Goal: Information Seeking & Learning: Learn about a topic

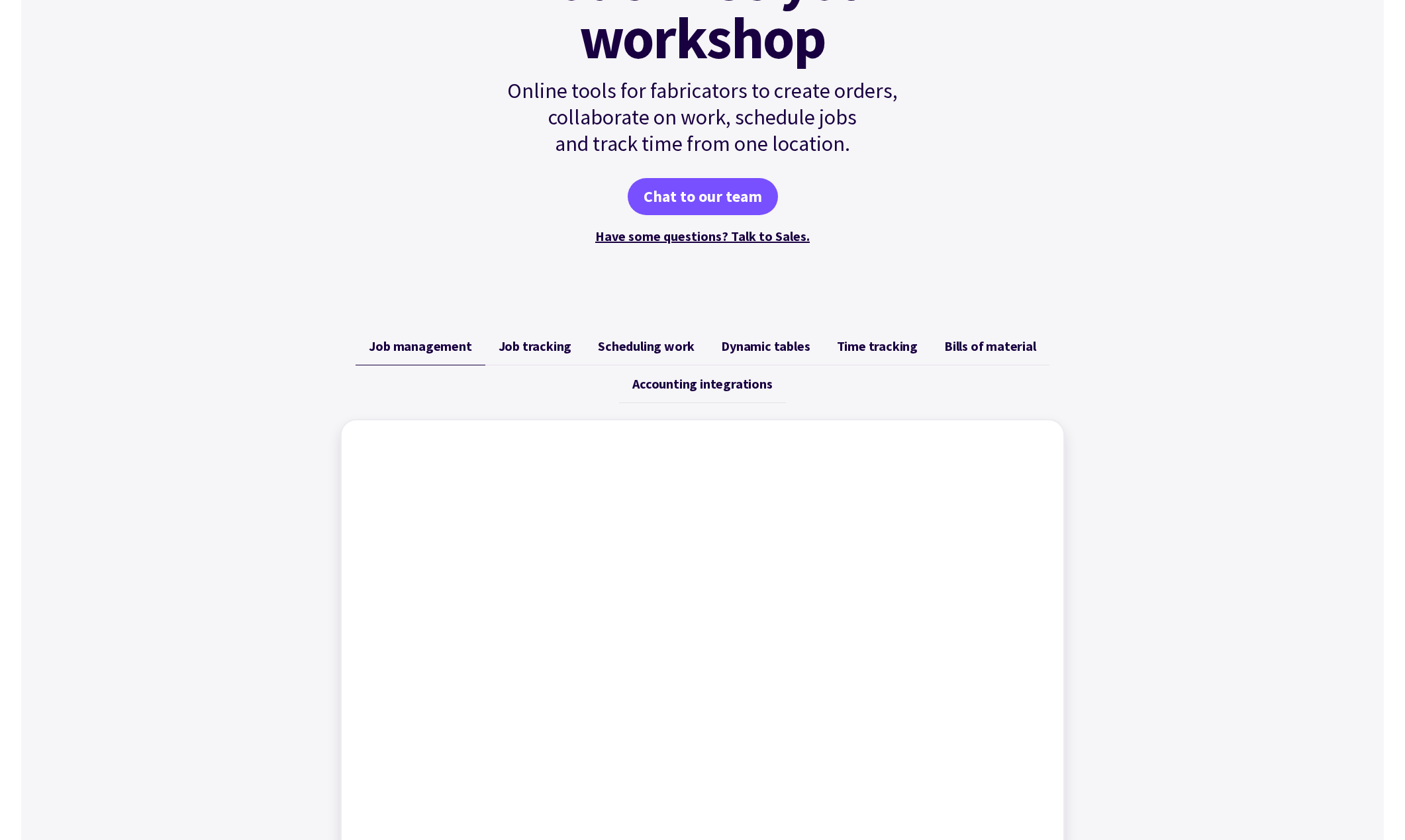
scroll to position [230, 0]
click at [546, 353] on link "Job tracking" at bounding box center [536, 345] width 100 height 38
click at [653, 341] on span "Scheduling work" at bounding box center [646, 344] width 96 height 16
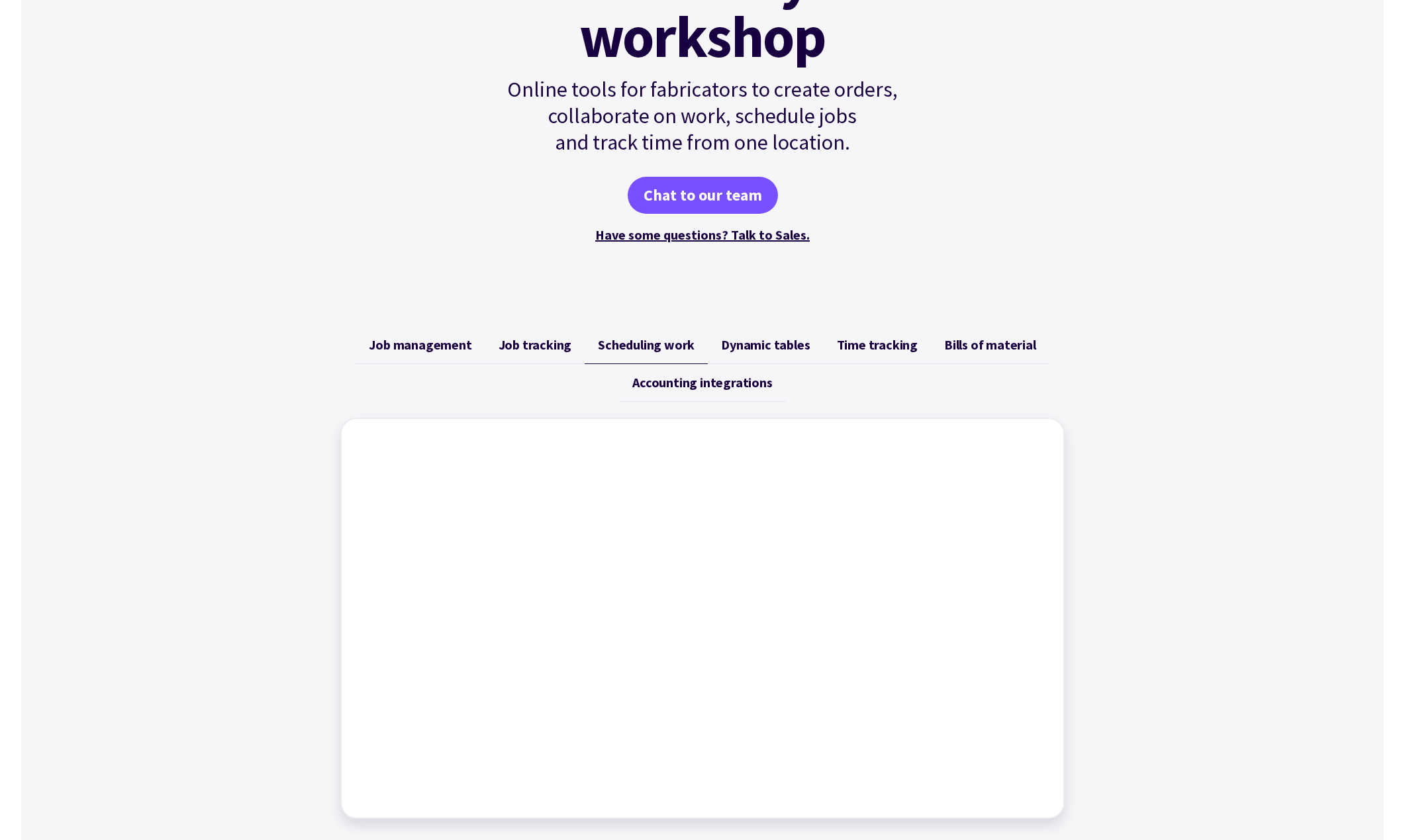
click at [745, 336] on link "Dynamic tables" at bounding box center [766, 345] width 115 height 38
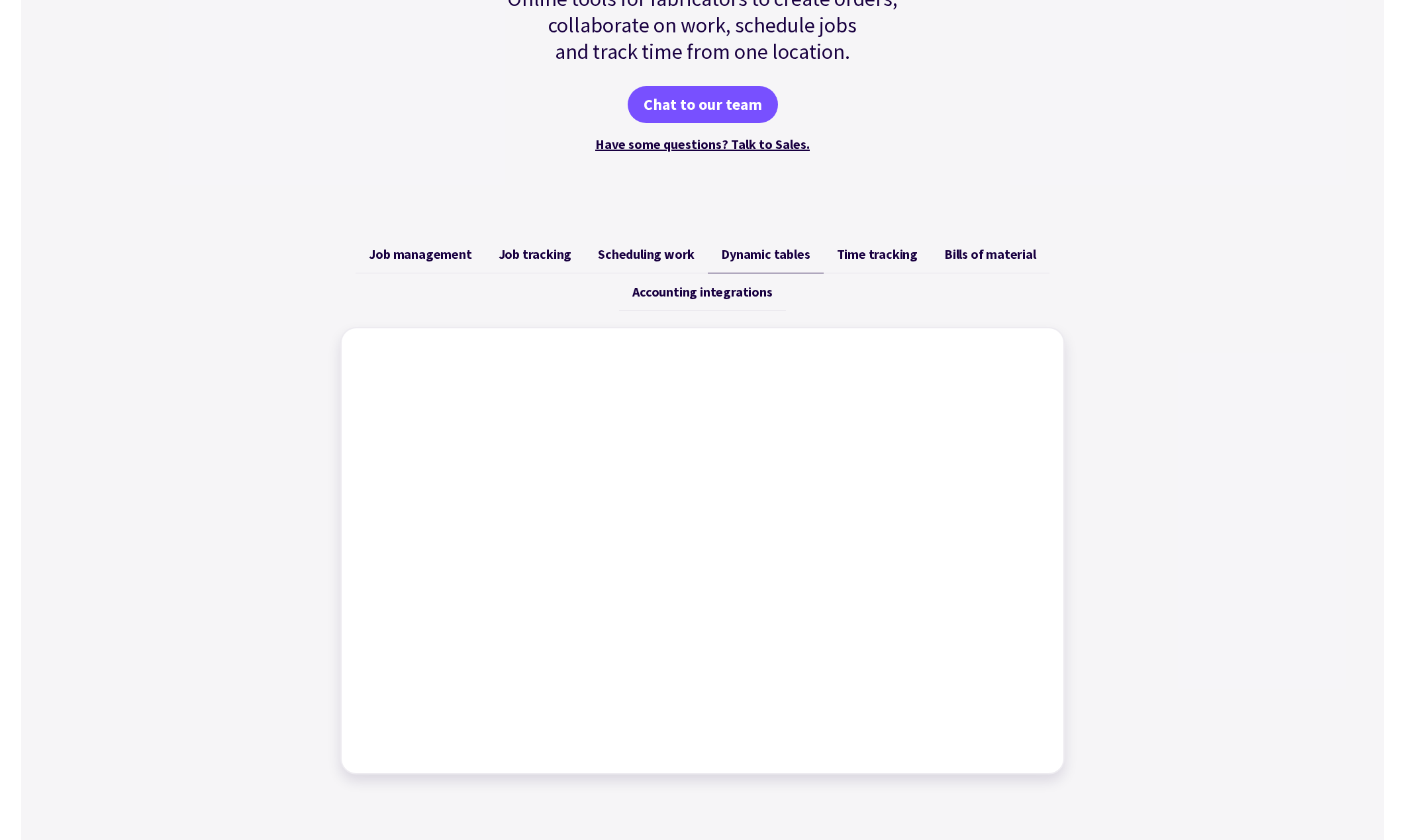
scroll to position [323, 0]
click at [857, 260] on link "Time tracking" at bounding box center [878, 252] width 108 height 38
click at [1014, 248] on span "Bills of material" at bounding box center [990, 252] width 92 height 16
click at [722, 295] on span "Accounting integrations" at bounding box center [702, 290] width 140 height 16
click at [896, 252] on span "Time tracking" at bounding box center [878, 252] width 81 height 16
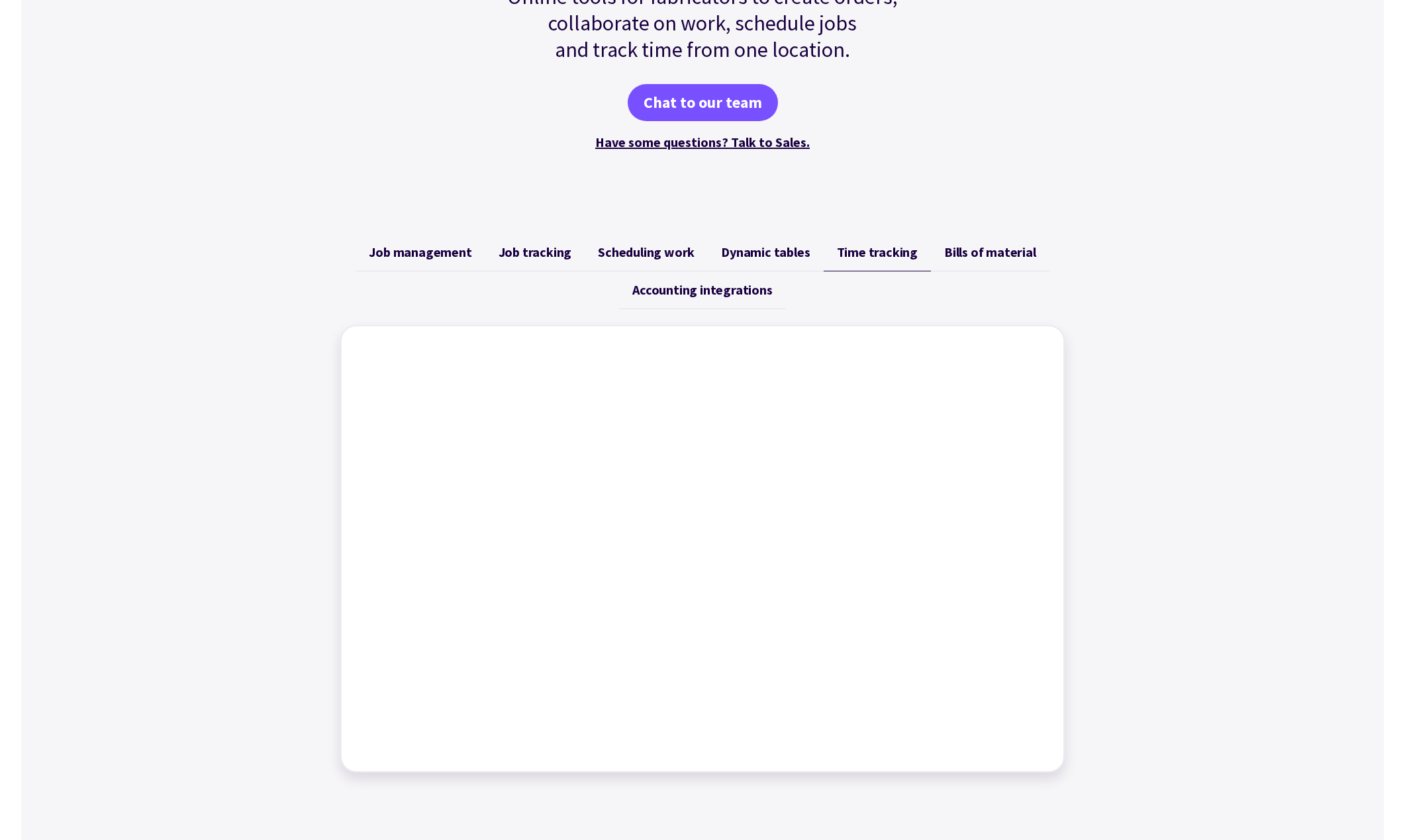
click at [754, 261] on link "Dynamic tables" at bounding box center [766, 252] width 115 height 38
click at [657, 263] on link "Scheduling work" at bounding box center [646, 252] width 123 height 38
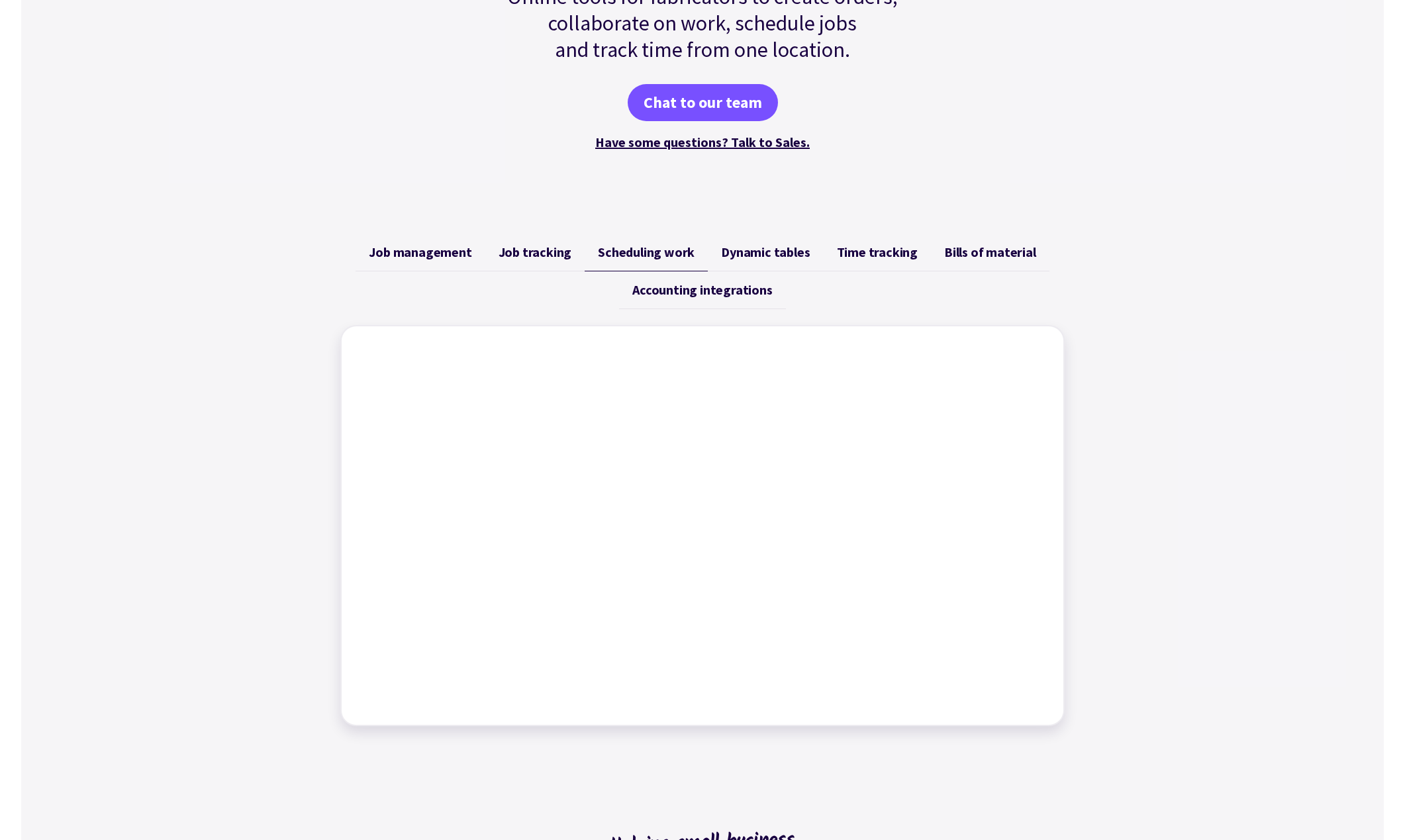
click at [394, 244] on span "Job management" at bounding box center [420, 252] width 102 height 16
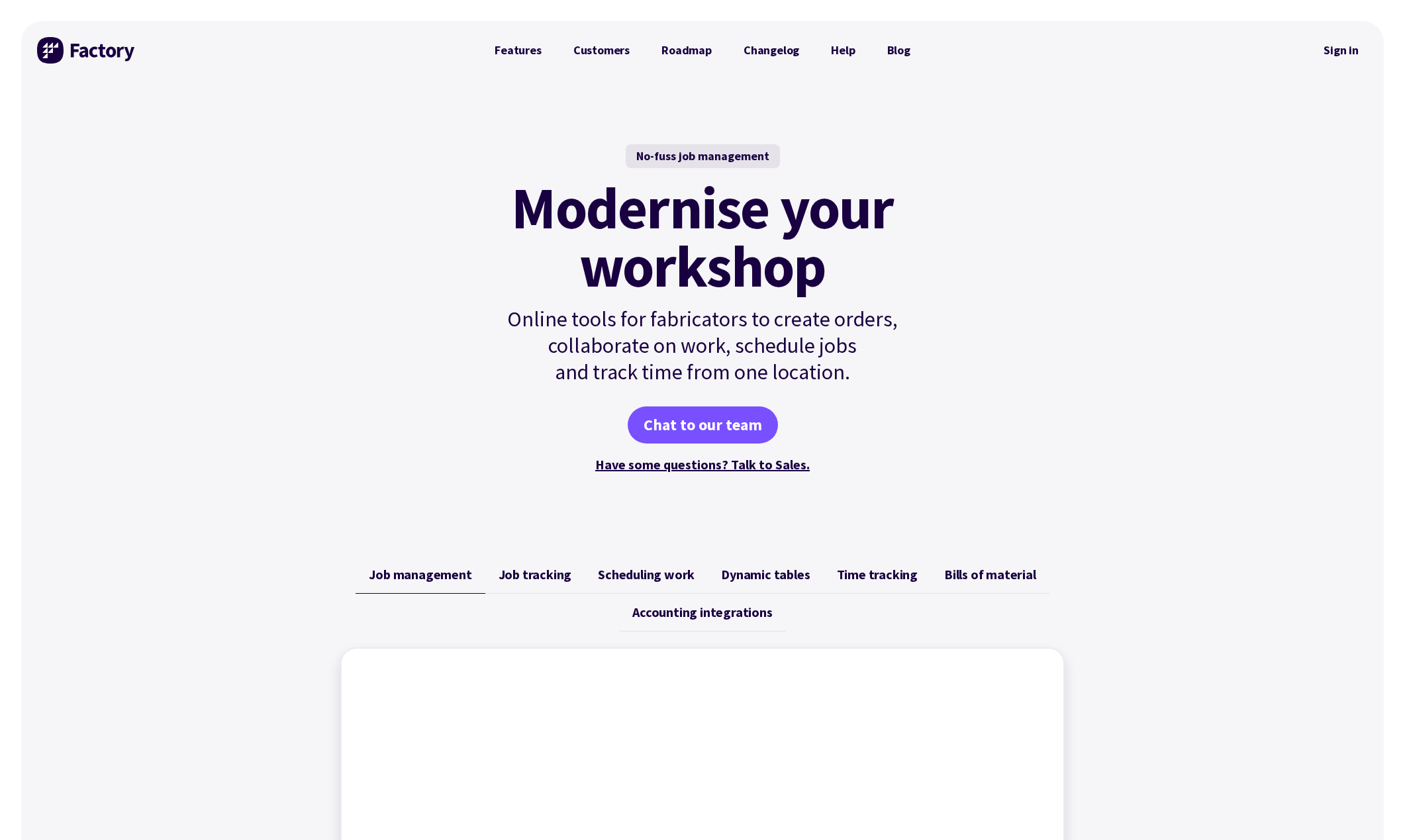
scroll to position [0, 0]
click at [518, 52] on link "Features" at bounding box center [518, 50] width 79 height 26
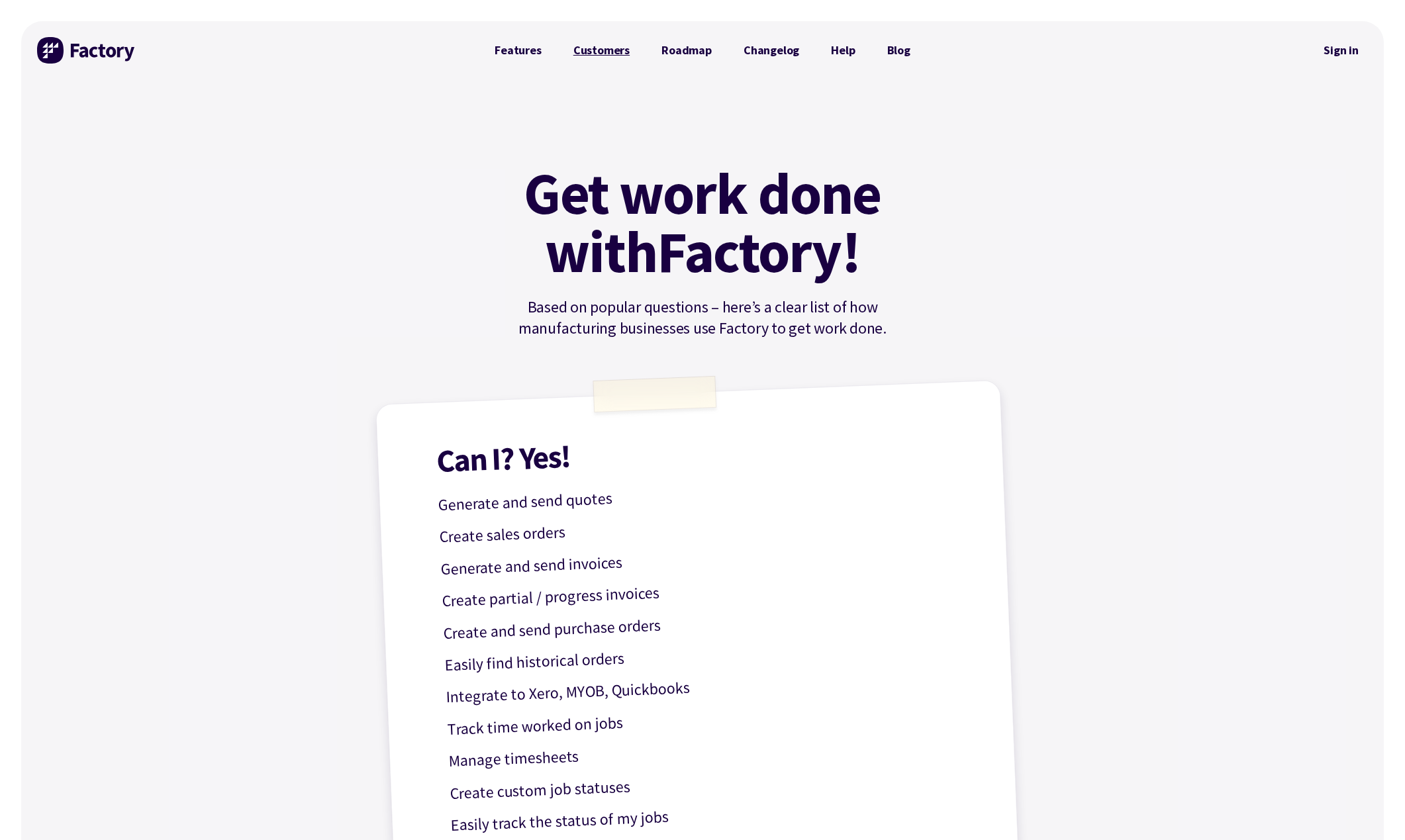
click at [592, 53] on link "Customers" at bounding box center [602, 50] width 88 height 26
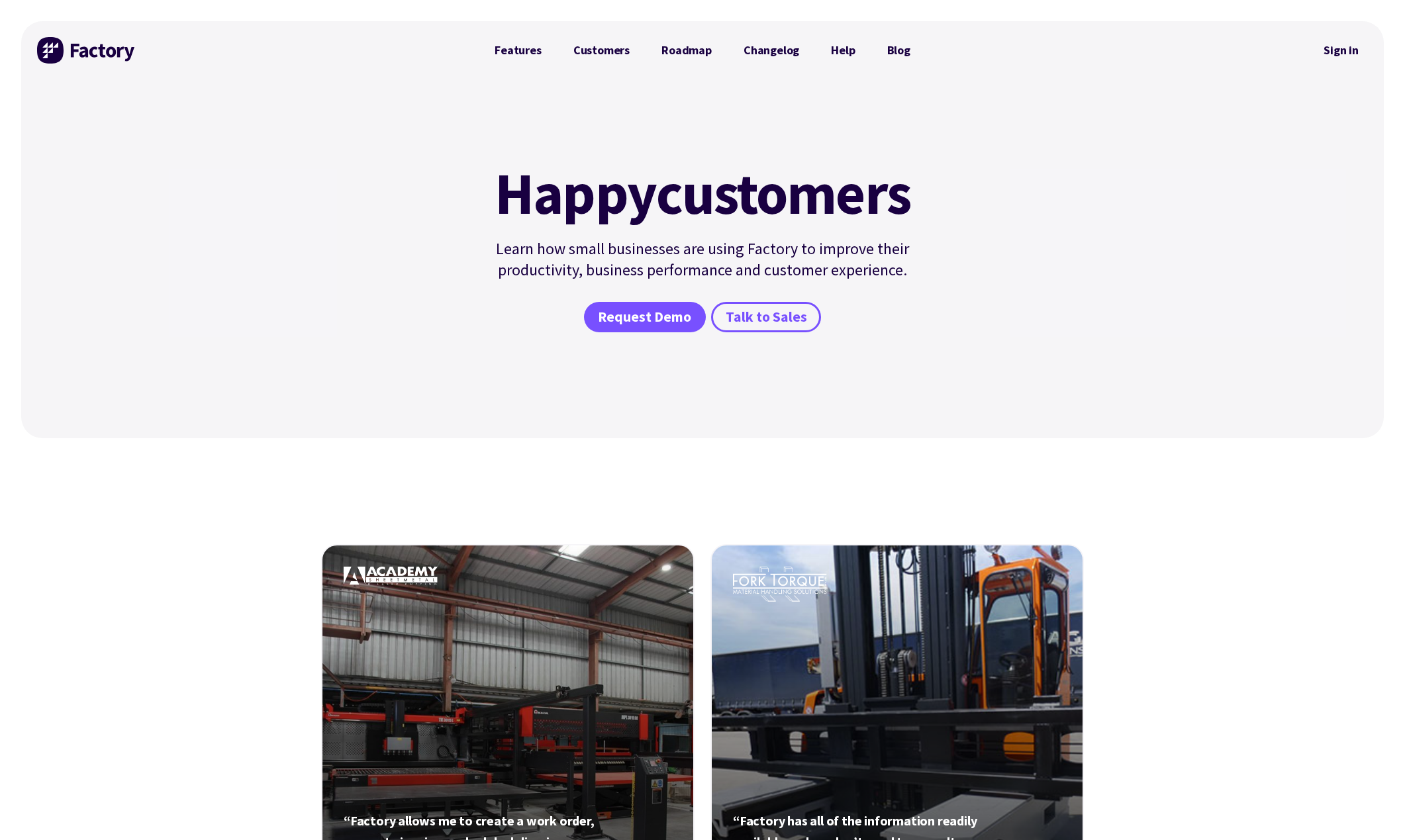
scroll to position [1, 0]
click at [676, 50] on link "Roadmap" at bounding box center [686, 49] width 82 height 26
click at [621, 318] on span "Request Demo" at bounding box center [645, 317] width 93 height 19
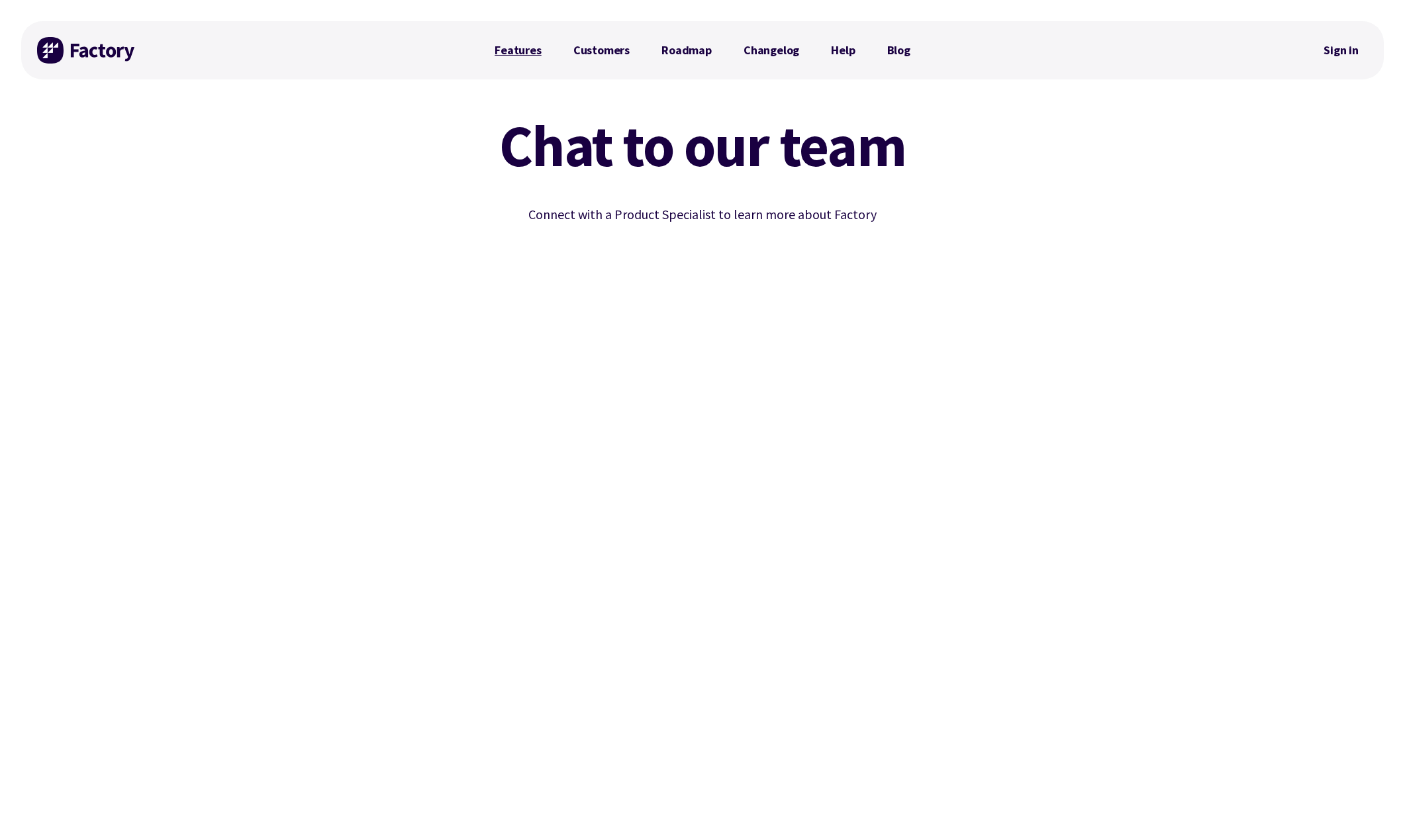
click at [546, 53] on link "Features" at bounding box center [518, 50] width 79 height 26
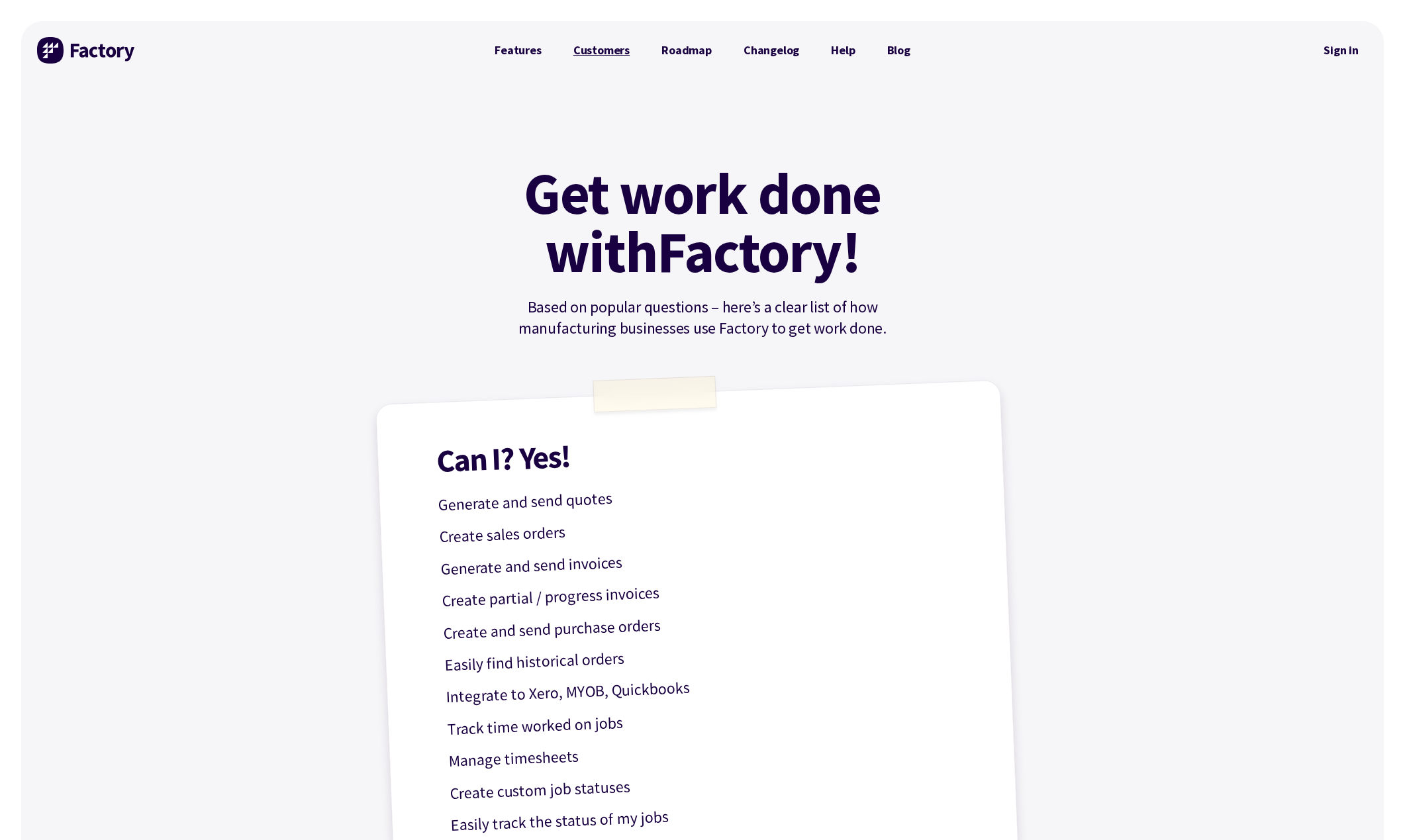
click at [587, 48] on link "Customers" at bounding box center [602, 50] width 88 height 26
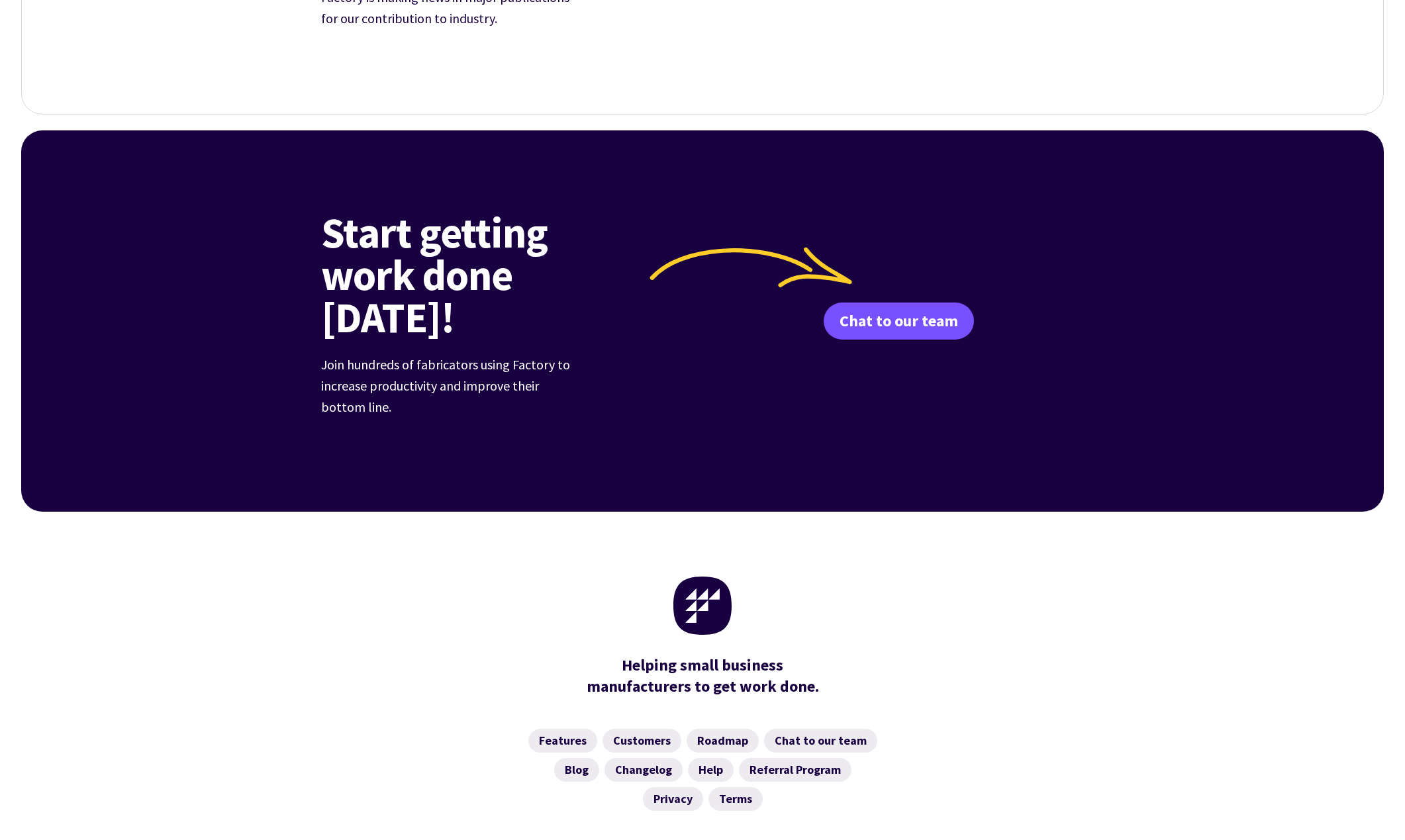
scroll to position [647, 0]
